Goal: Information Seeking & Learning: Compare options

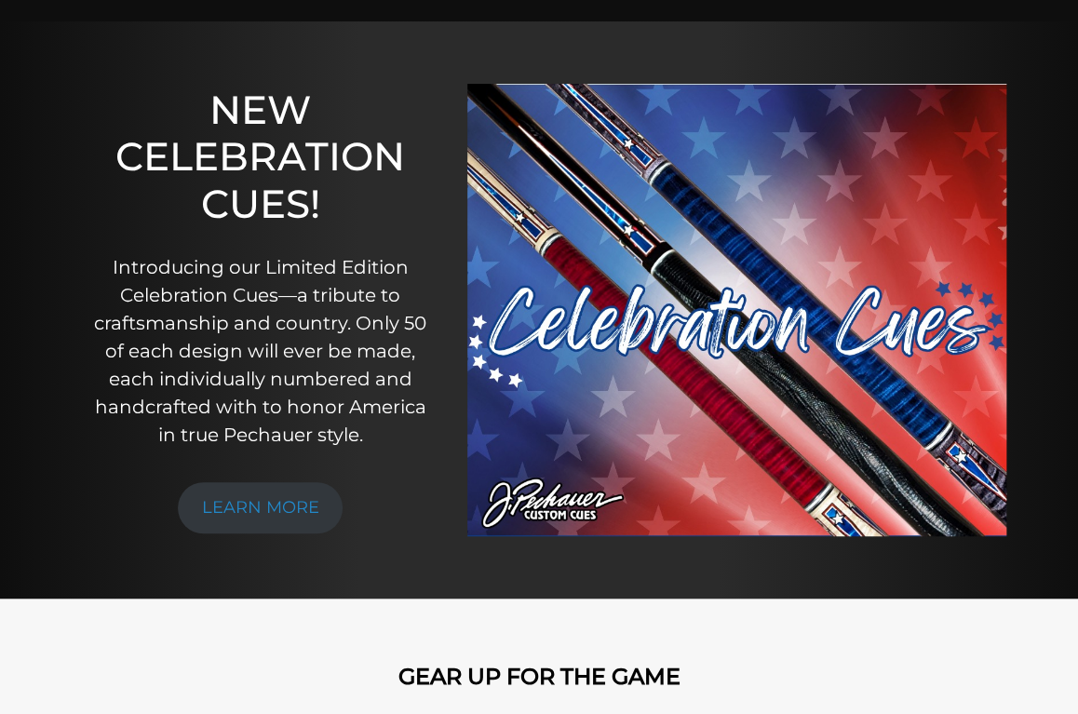
scroll to position [166, 0]
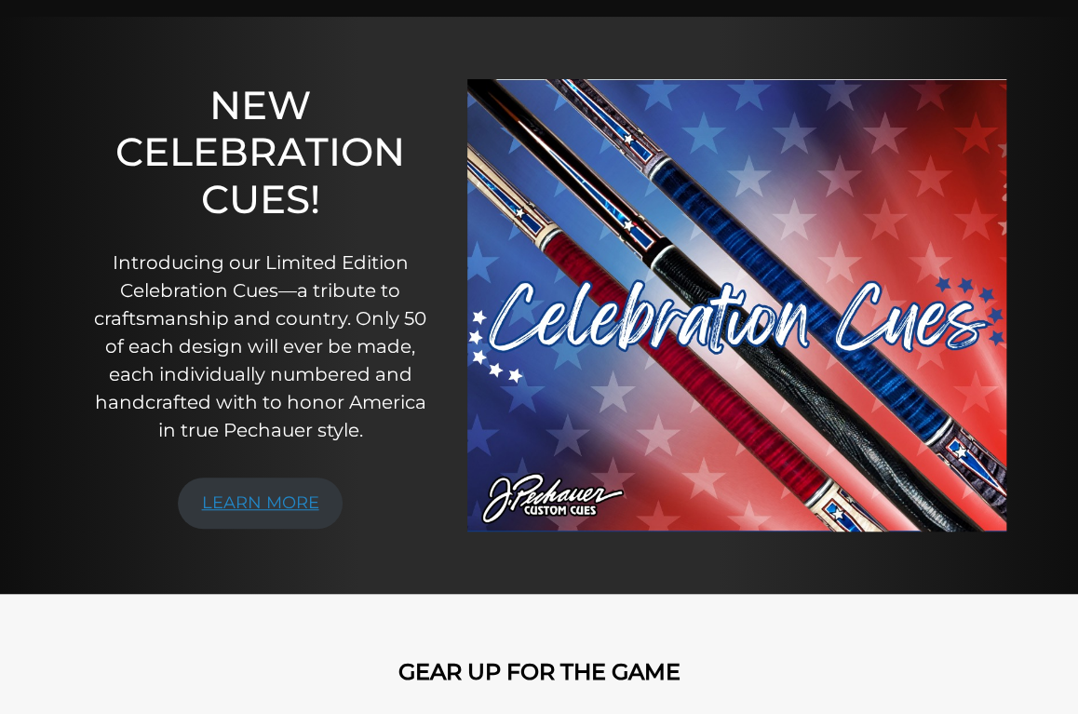
click at [284, 504] on link "LEARN MORE" at bounding box center [261, 503] width 166 height 51
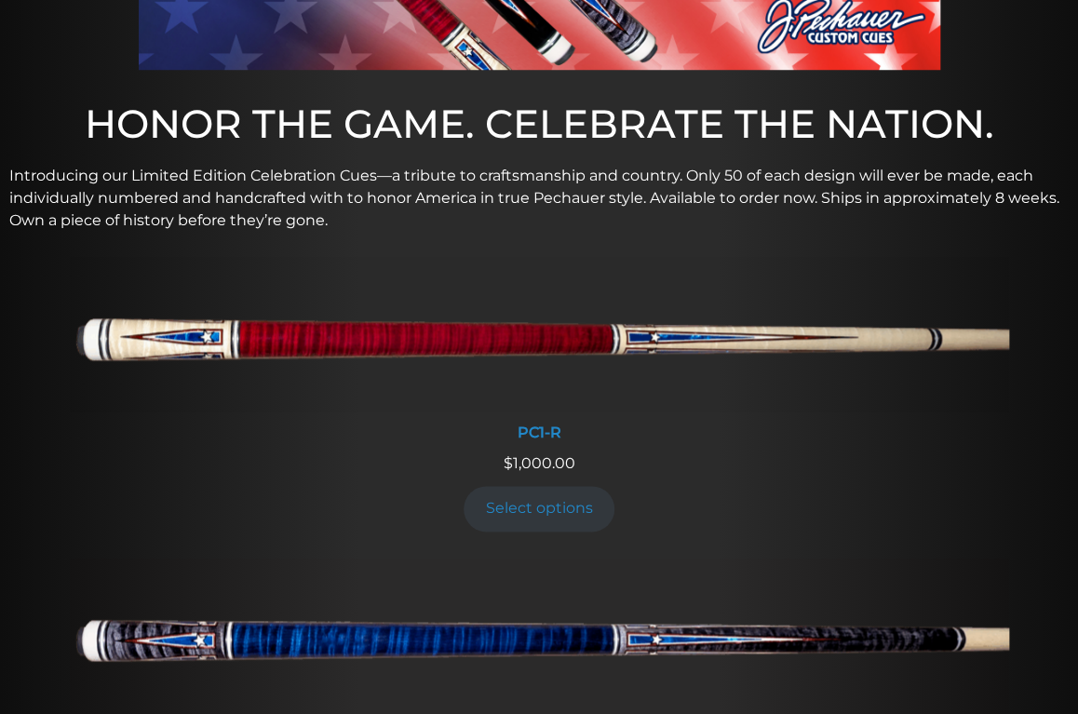
scroll to position [600, 0]
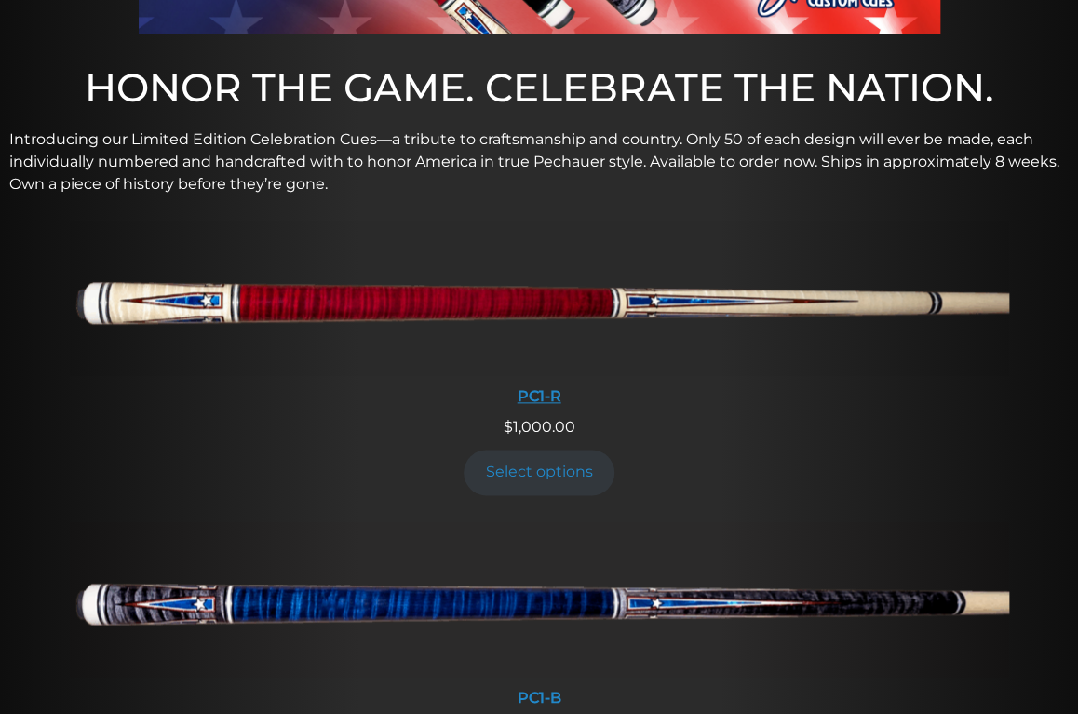
click at [527, 394] on div "PC1-R" at bounding box center [539, 396] width 940 height 18
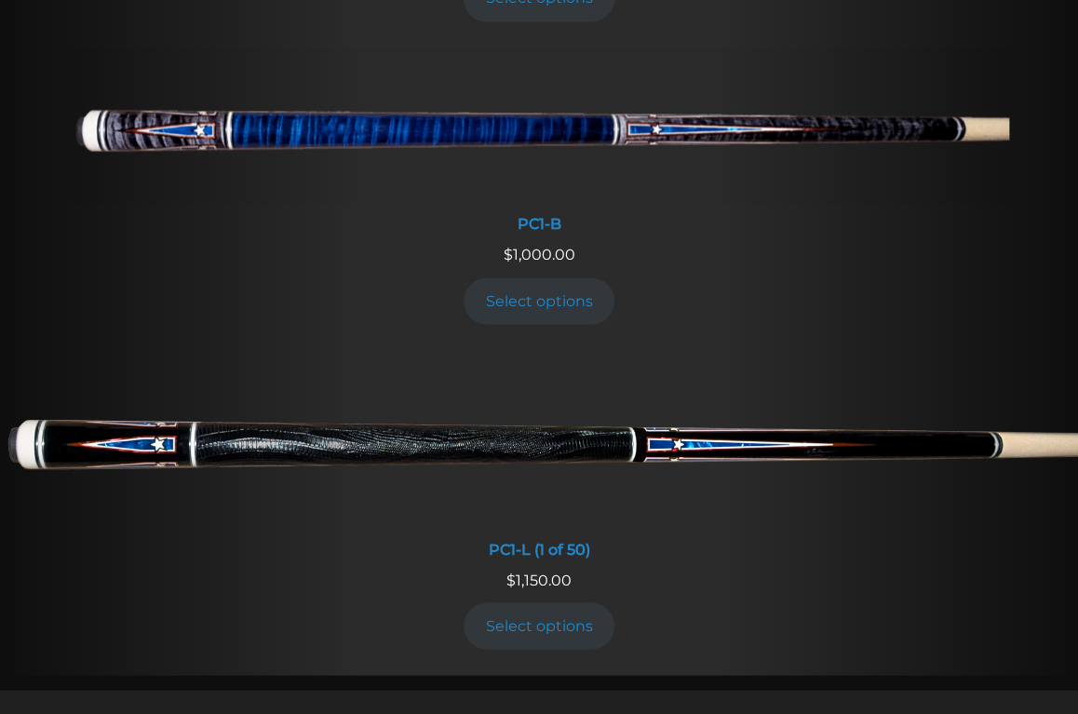
scroll to position [1076, 0]
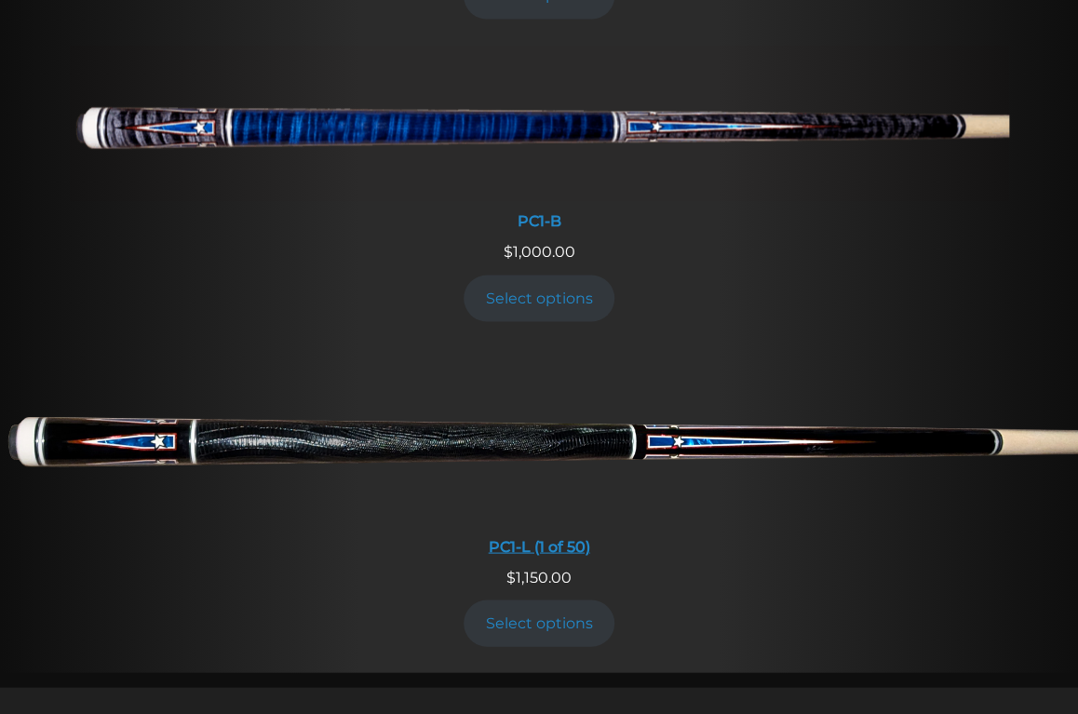
click at [532, 537] on div "PC1-L (1 of 50)" at bounding box center [539, 546] width 1078 height 18
click at [376, 128] on img at bounding box center [539, 123] width 940 height 156
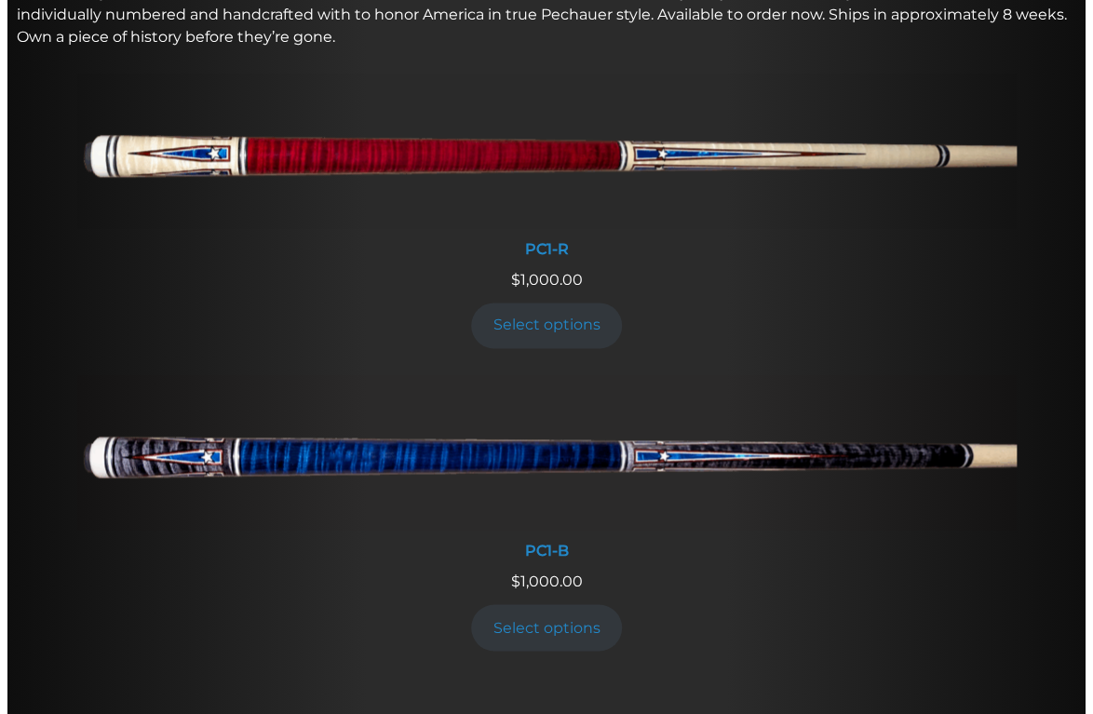
scroll to position [716, 0]
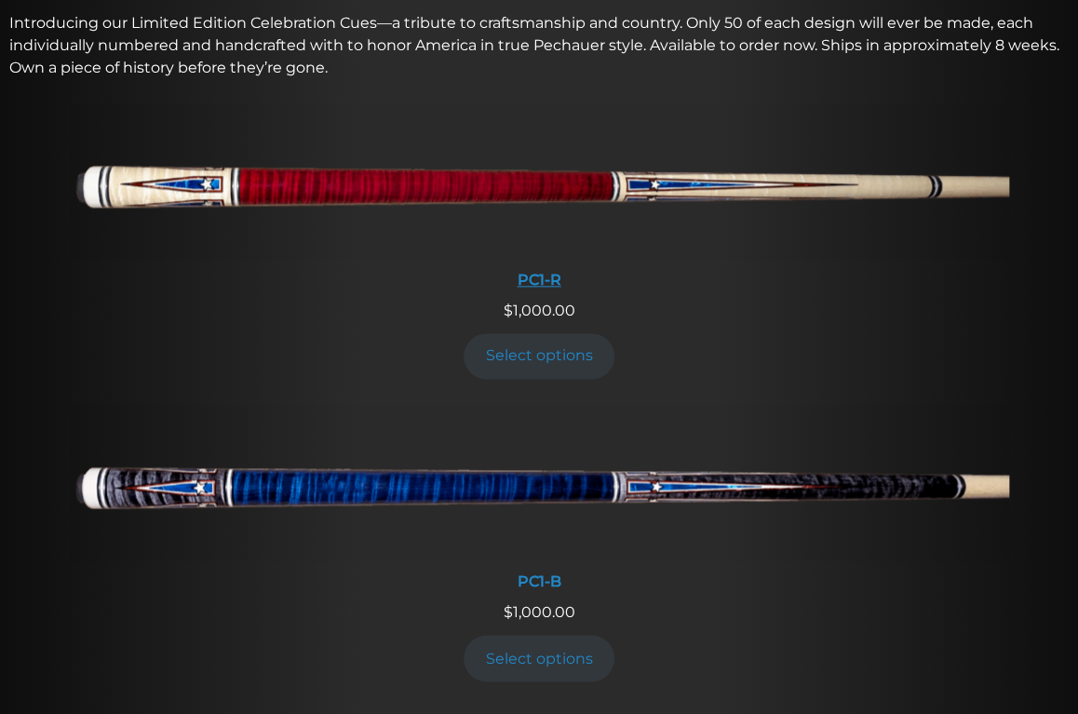
click at [470, 193] on img at bounding box center [539, 181] width 940 height 156
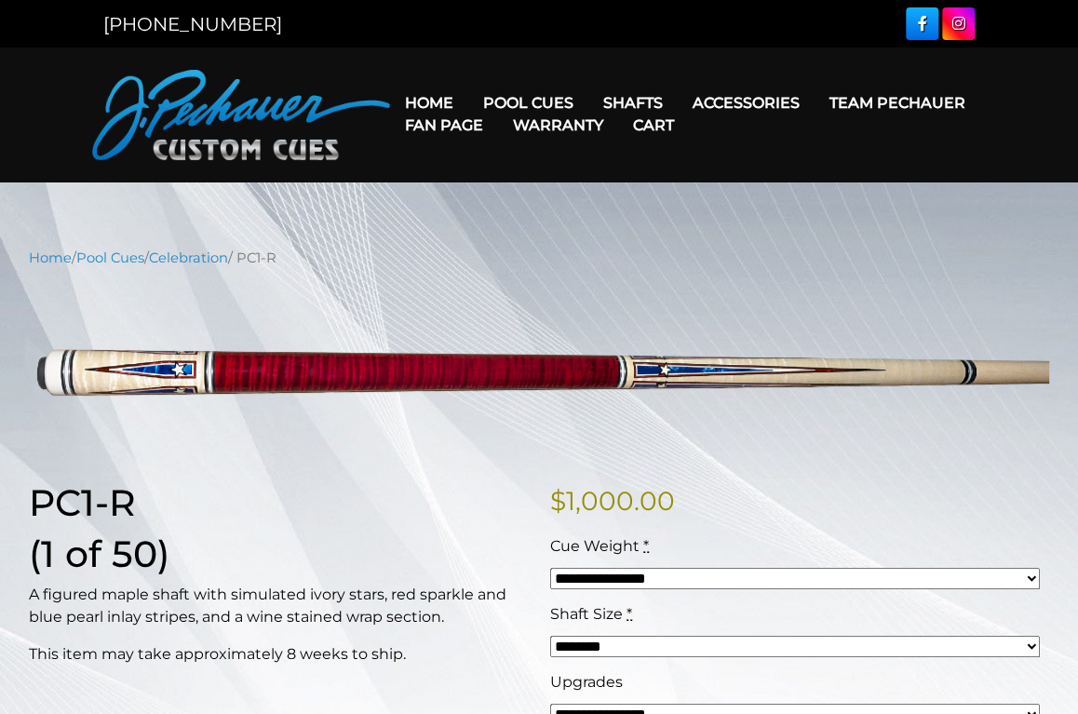
drag, startPoint x: 249, startPoint y: 259, endPoint x: 292, endPoint y: 256, distance: 42.9
click at [292, 256] on nav "Home / Pool Cues / Celebration / PC1-R" at bounding box center [539, 258] width 1020 height 20
copy nav "PC1-R"
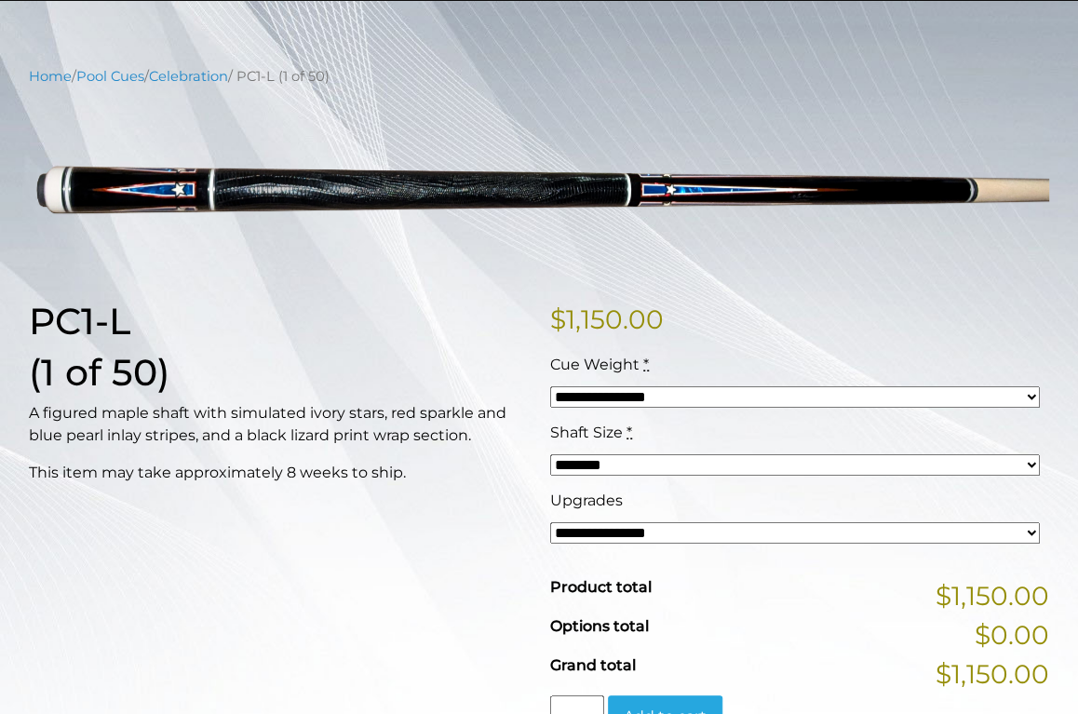
scroll to position [169, 0]
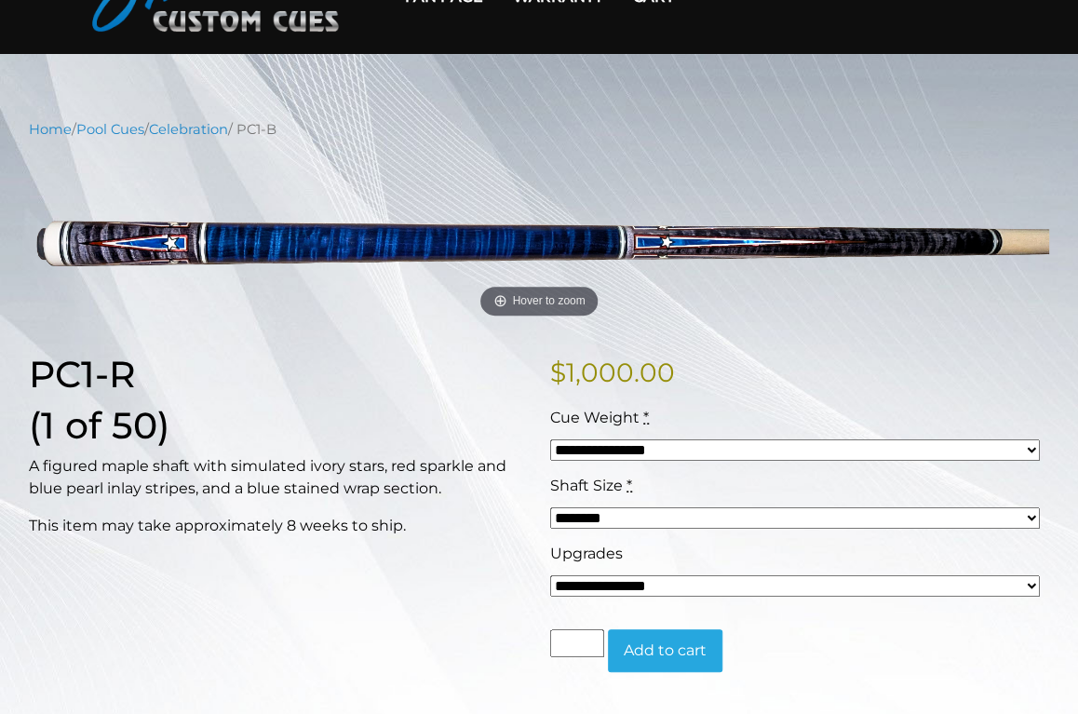
scroll to position [110, 0]
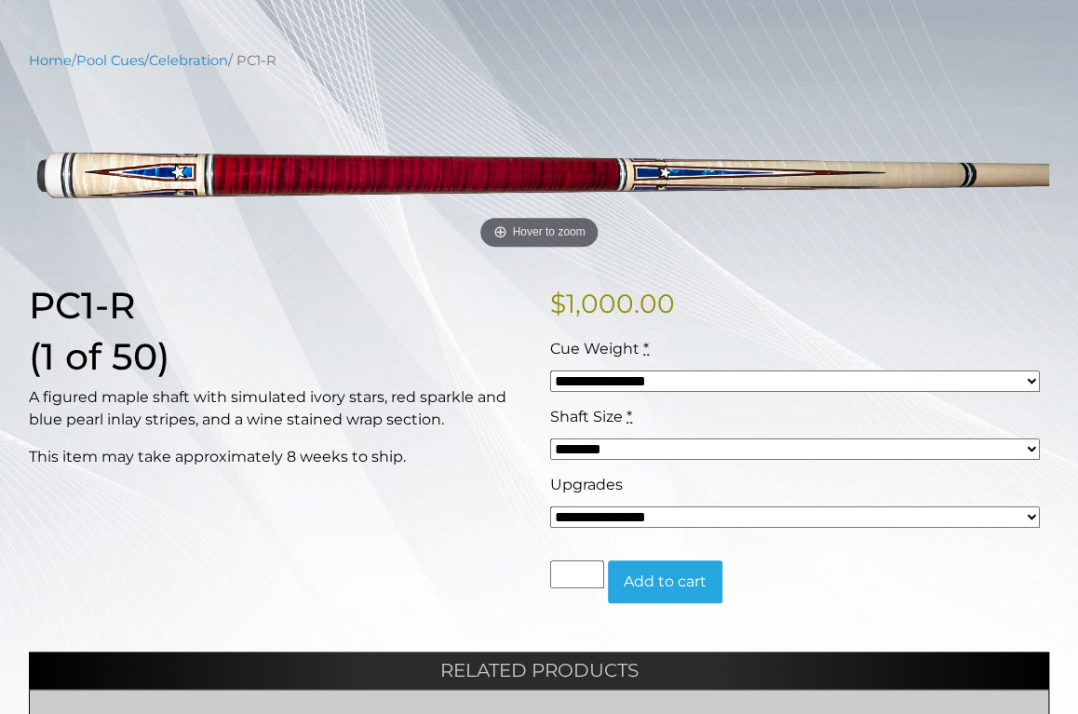
scroll to position [180, 0]
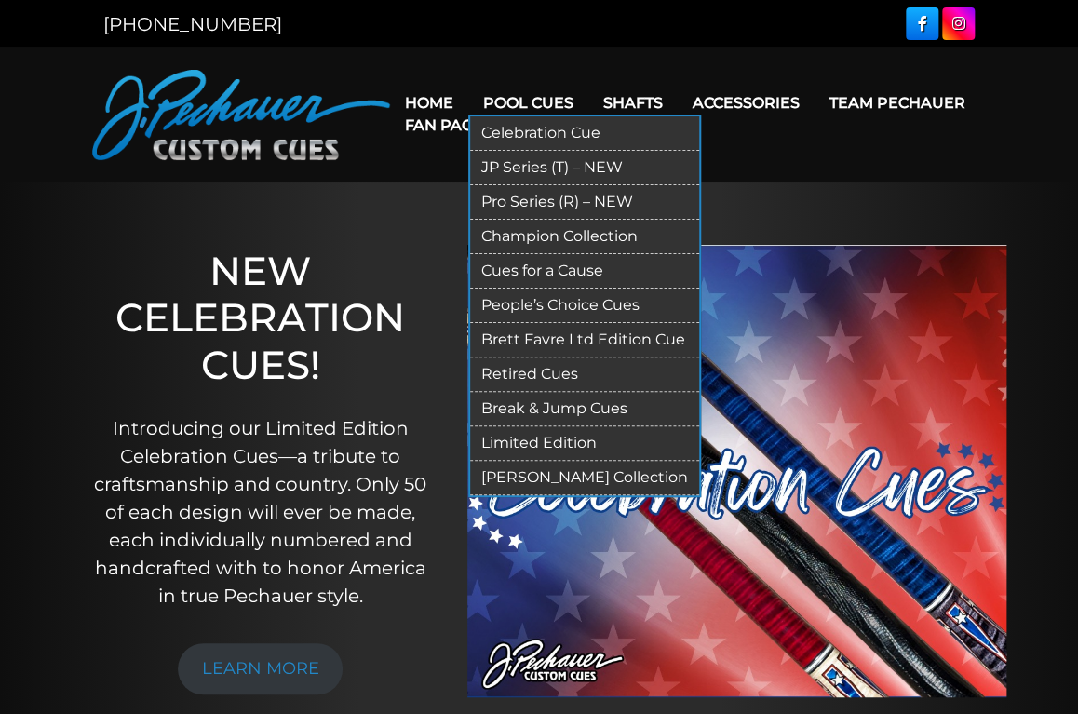
click at [522, 438] on link "Limited Edition" at bounding box center [584, 443] width 229 height 34
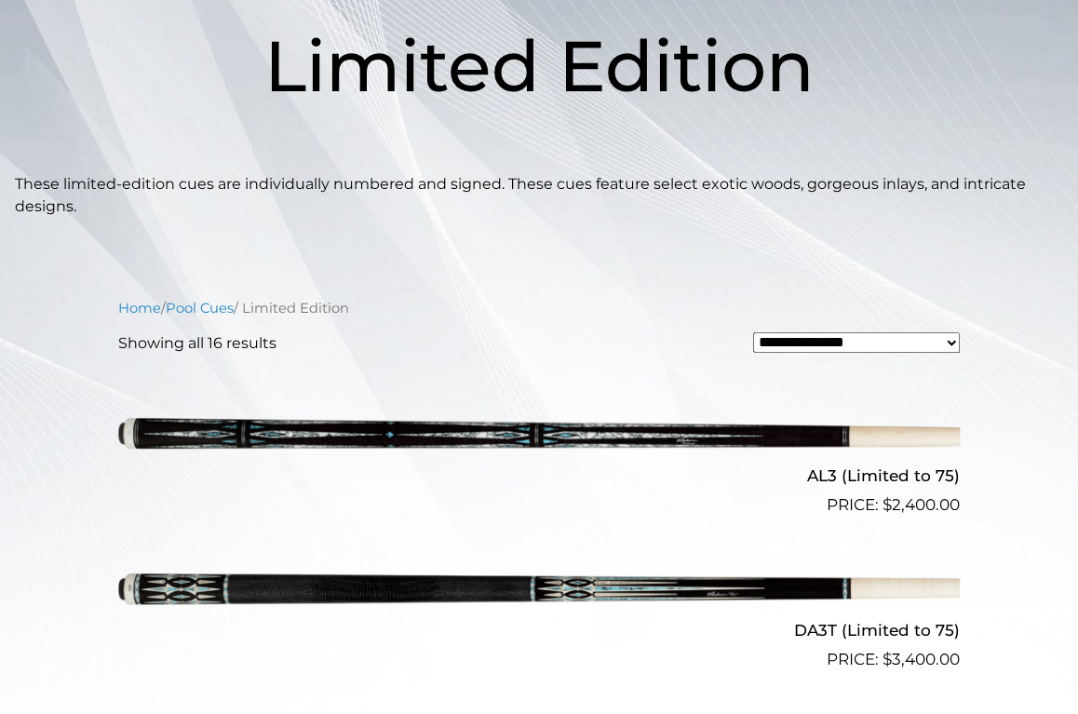
scroll to position [372, 0]
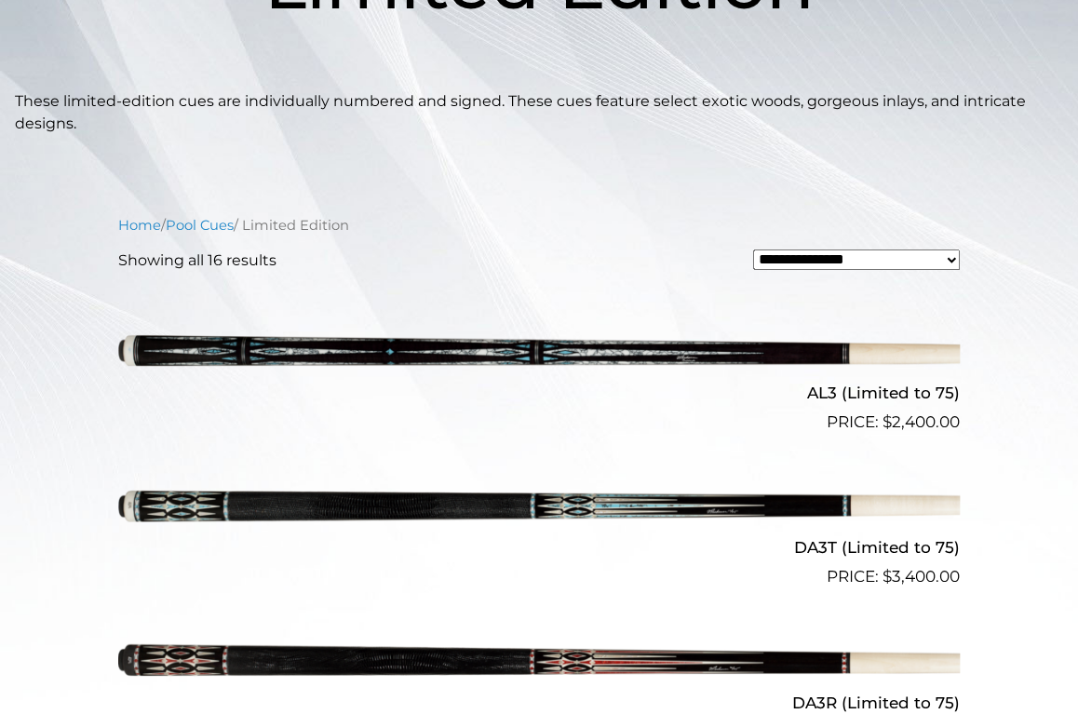
click at [282, 354] on img at bounding box center [539, 357] width 842 height 140
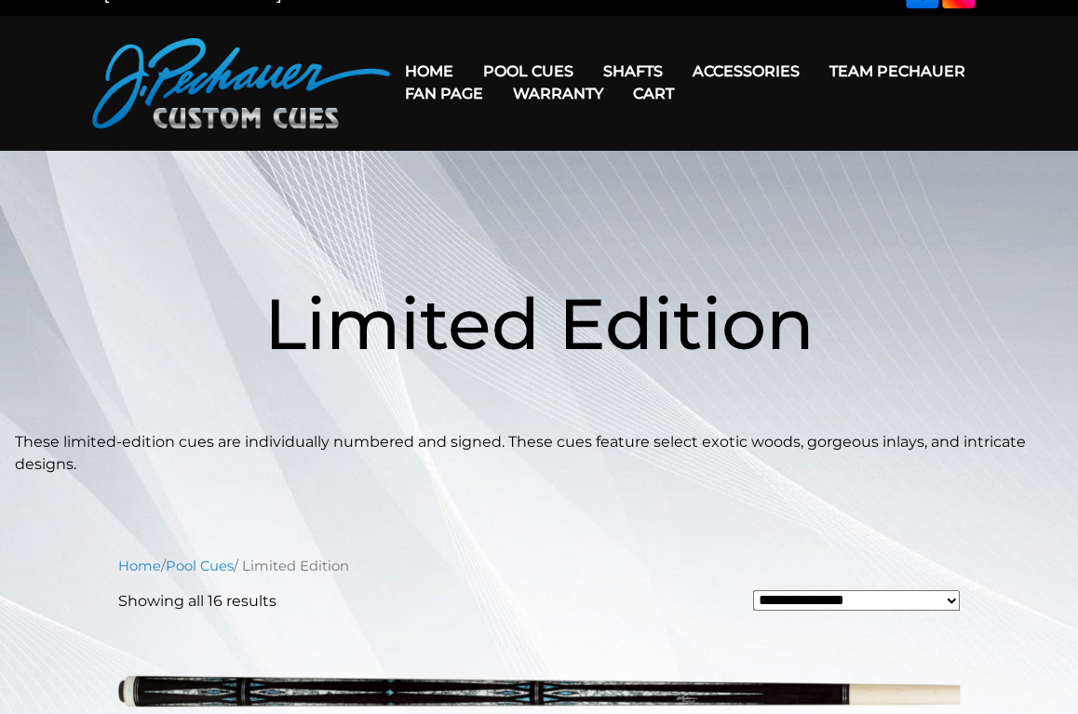
scroll to position [0, 0]
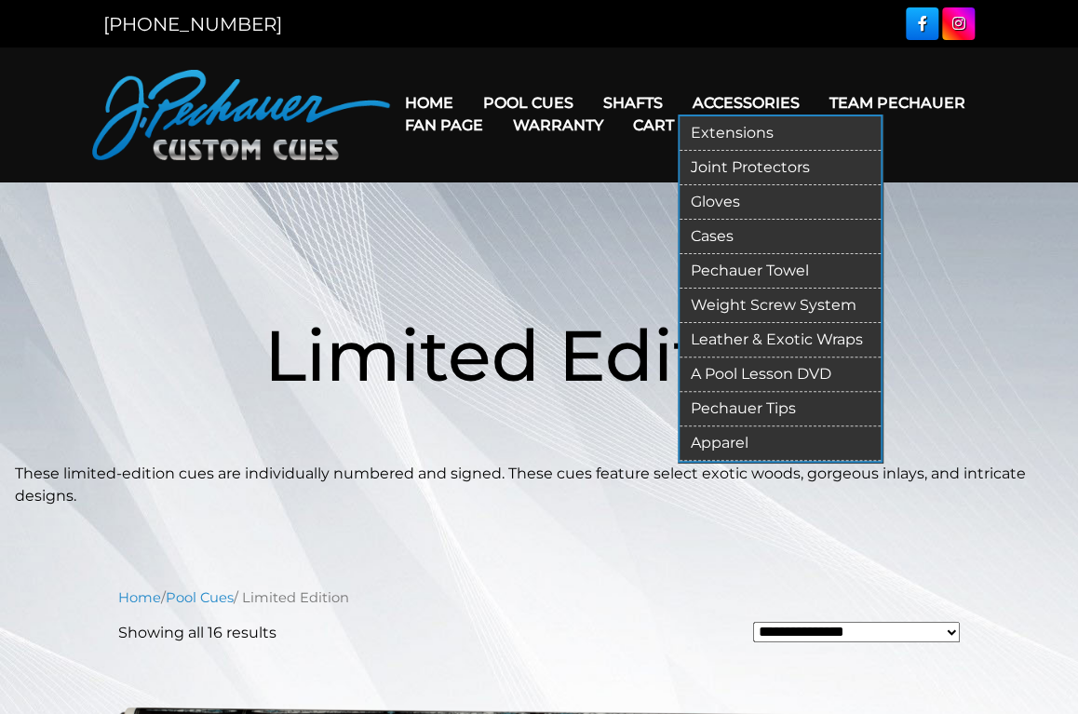
click at [734, 129] on link "Extensions" at bounding box center [780, 133] width 201 height 34
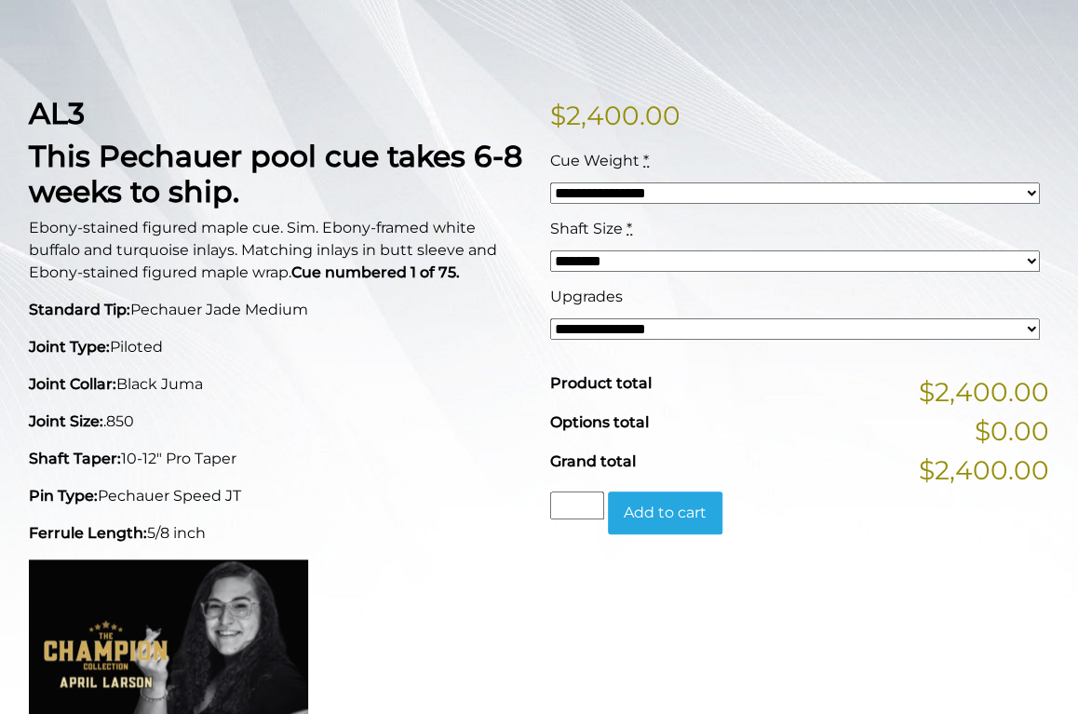
scroll to position [388, 0]
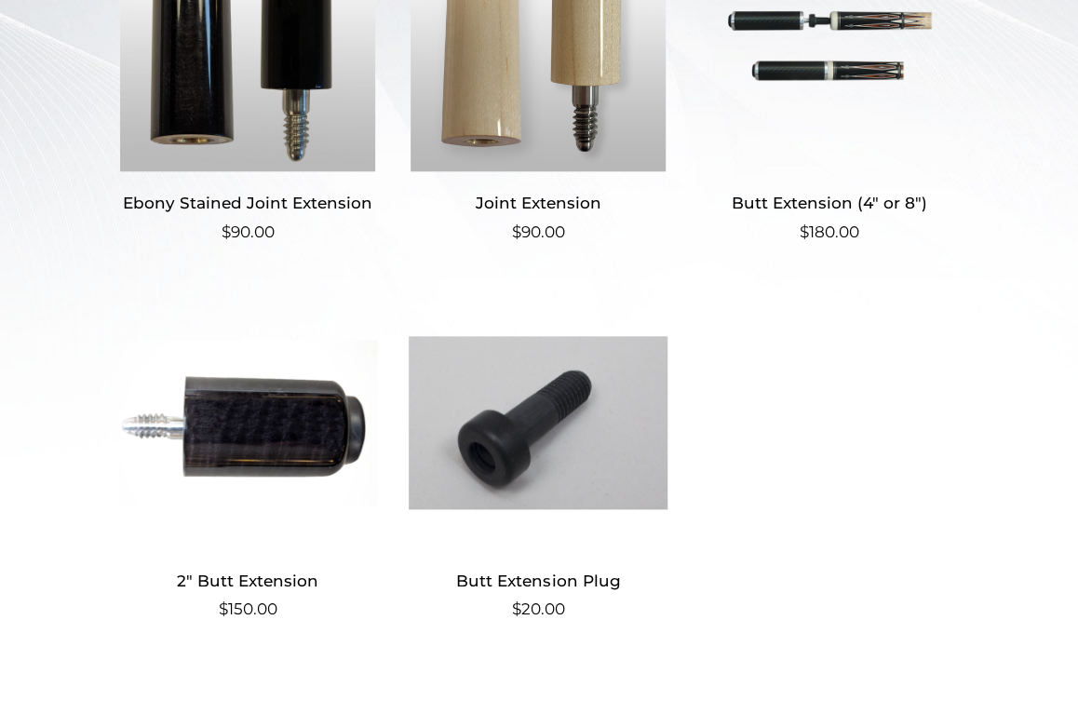
scroll to position [616, 0]
